Goal: Entertainment & Leisure: Consume media (video, audio)

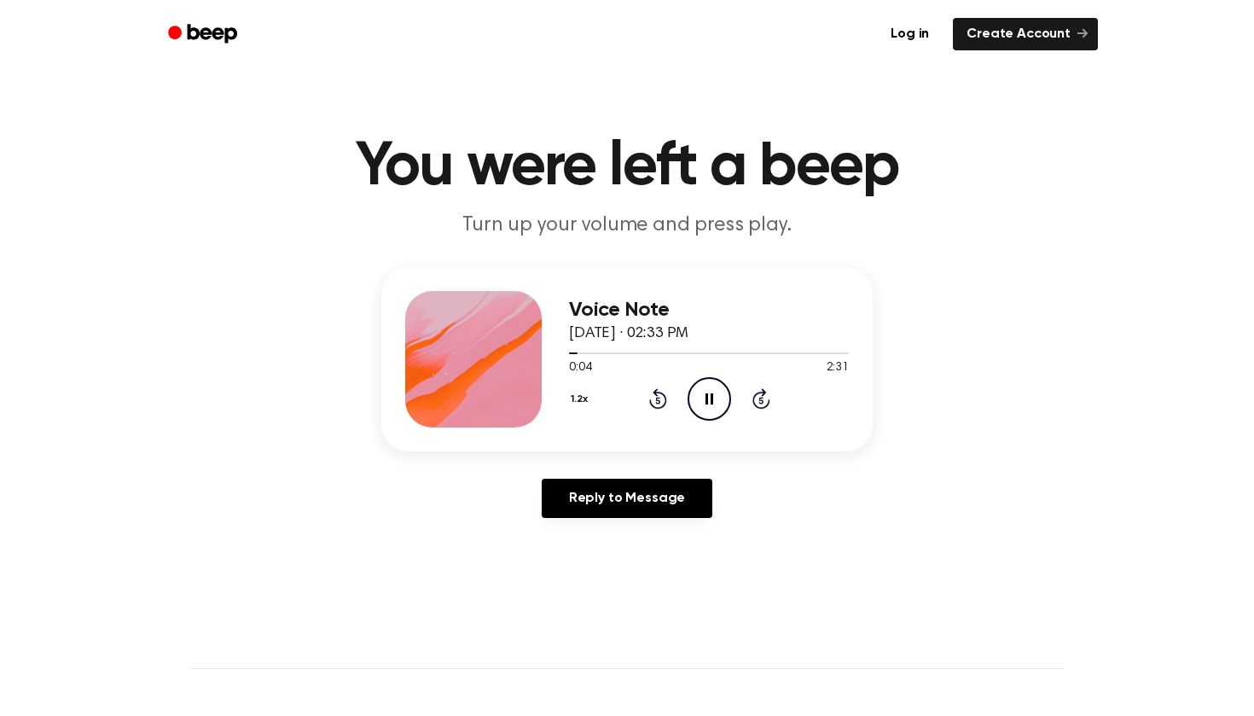
click at [579, 395] on button "1.2x" at bounding box center [582, 399] width 26 height 29
click at [601, 559] on span "1.5x" at bounding box center [596, 565] width 21 height 18
click at [710, 387] on icon "Play Audio" at bounding box center [708, 398] width 43 height 43
click at [699, 406] on icon "Play Audio" at bounding box center [708, 398] width 43 height 43
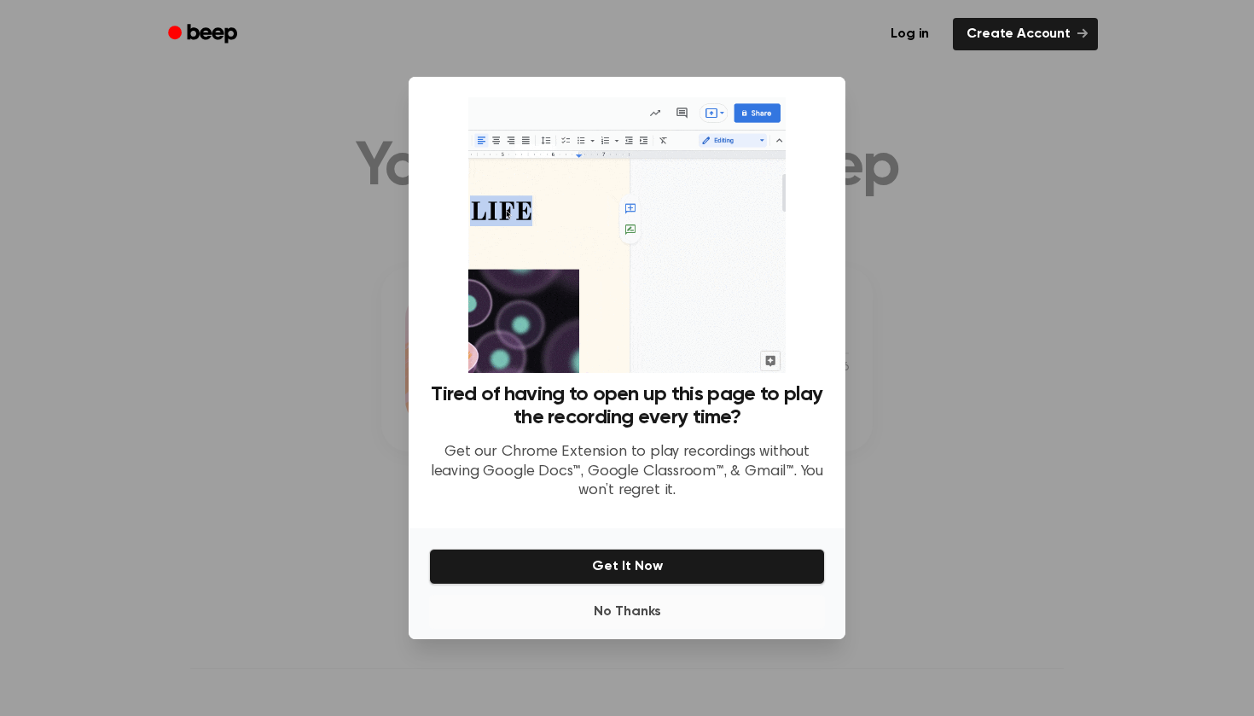
click at [623, 612] on button "No Thanks" at bounding box center [627, 611] width 396 height 34
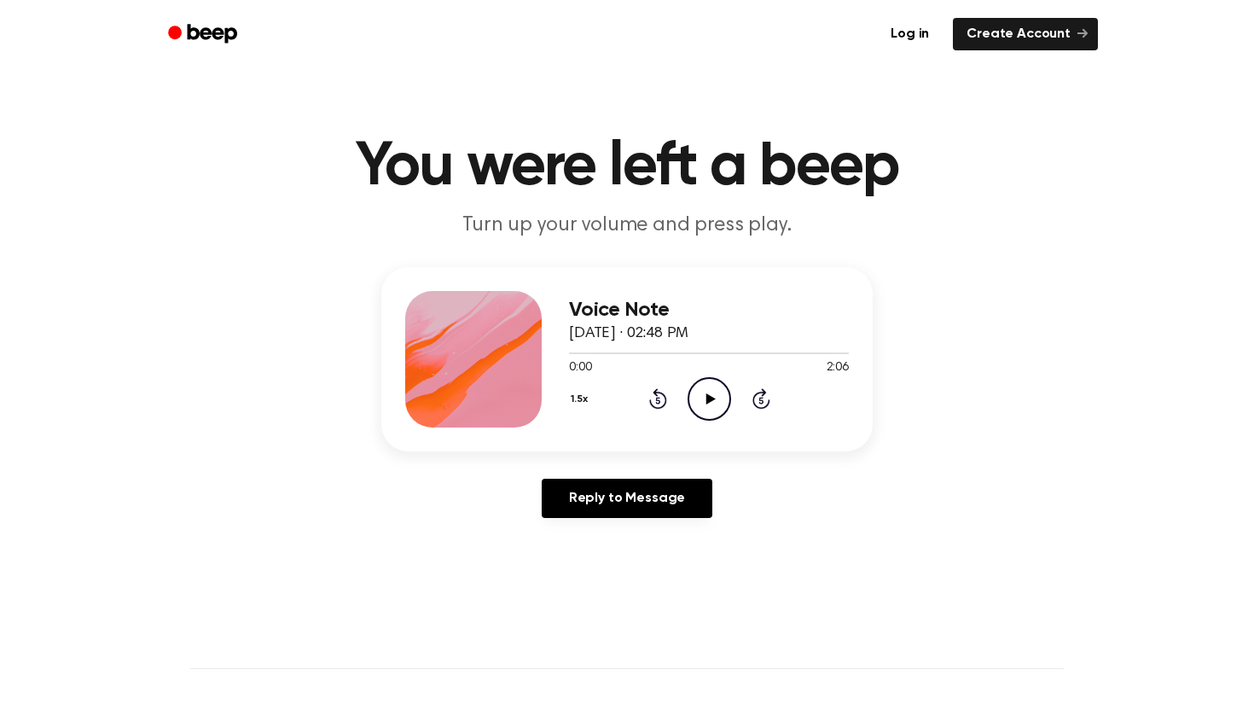
click at [711, 387] on icon "Play Audio" at bounding box center [708, 398] width 43 height 43
click at [702, 386] on icon "Play Audio" at bounding box center [708, 398] width 43 height 43
click at [715, 400] on icon "Play Audio" at bounding box center [708, 398] width 43 height 43
click at [710, 399] on icon at bounding box center [709, 398] width 9 height 11
click at [702, 396] on icon "Play Audio" at bounding box center [708, 398] width 43 height 43
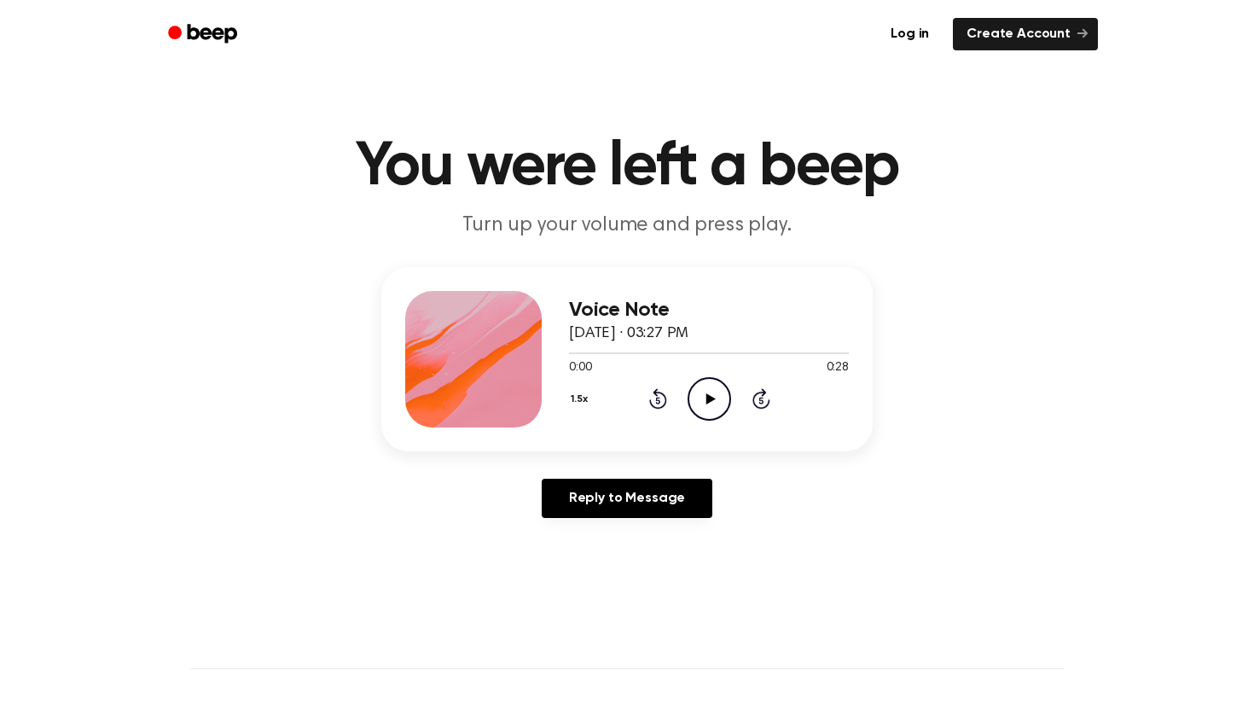
click at [710, 411] on icon "Play Audio" at bounding box center [708, 398] width 43 height 43
